Goal: Check status: Check status

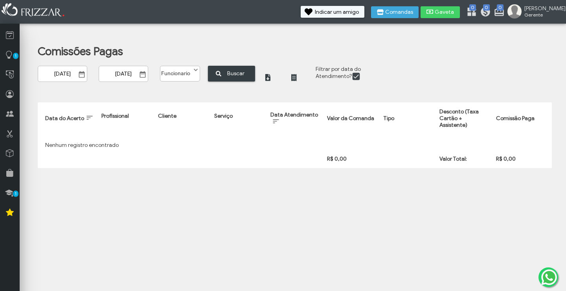
click at [192, 74] on span at bounding box center [196, 70] width 8 height 8
click at [178, 102] on li "[PERSON_NAME]" at bounding box center [180, 100] width 40 height 12
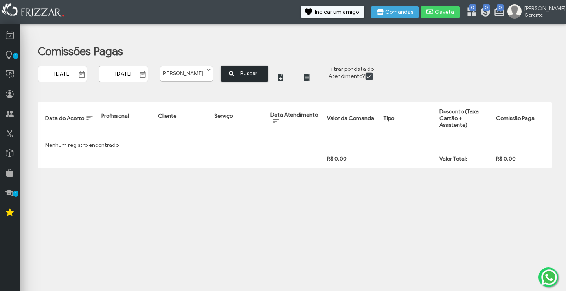
click at [235, 72] on span "Buscar" at bounding box center [249, 73] width 28 height 12
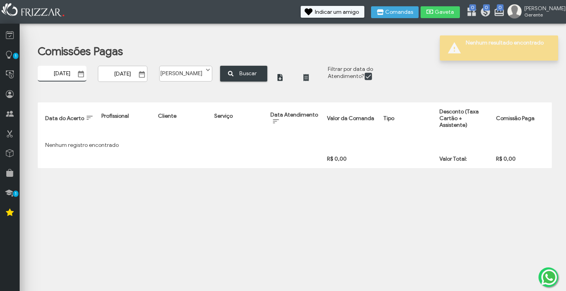
click at [63, 75] on input "[DATE]" at bounding box center [62, 74] width 49 height 16
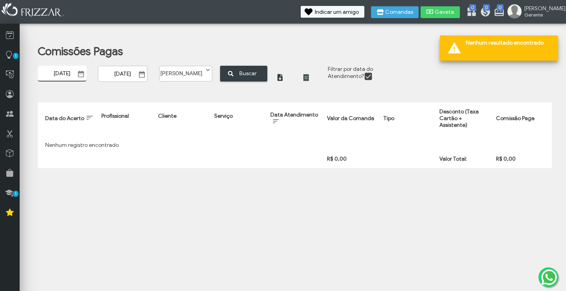
click at [63, 75] on input "[DATE]" at bounding box center [62, 74] width 49 height 16
click at [81, 76] on span "Show Calendar" at bounding box center [81, 74] width 8 height 8
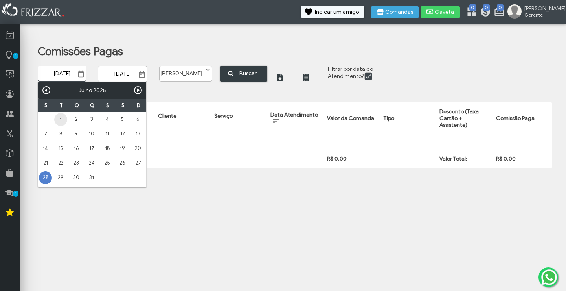
click at [60, 118] on link "1" at bounding box center [60, 119] width 13 height 13
type input "[DATE]"
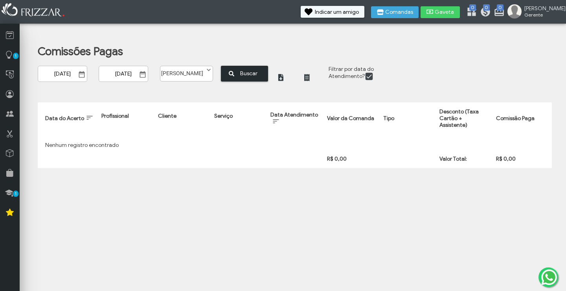
click at [235, 73] on span "Buscar" at bounding box center [249, 73] width 28 height 12
click at [12, 113] on icon at bounding box center [10, 114] width 8 height 10
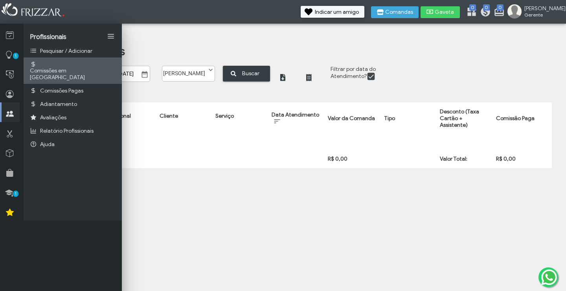
click at [81, 67] on span "Comissões em [GEOGRAPHIC_DATA]" at bounding box center [73, 73] width 86 height 13
